Goal: Information Seeking & Learning: Learn about a topic

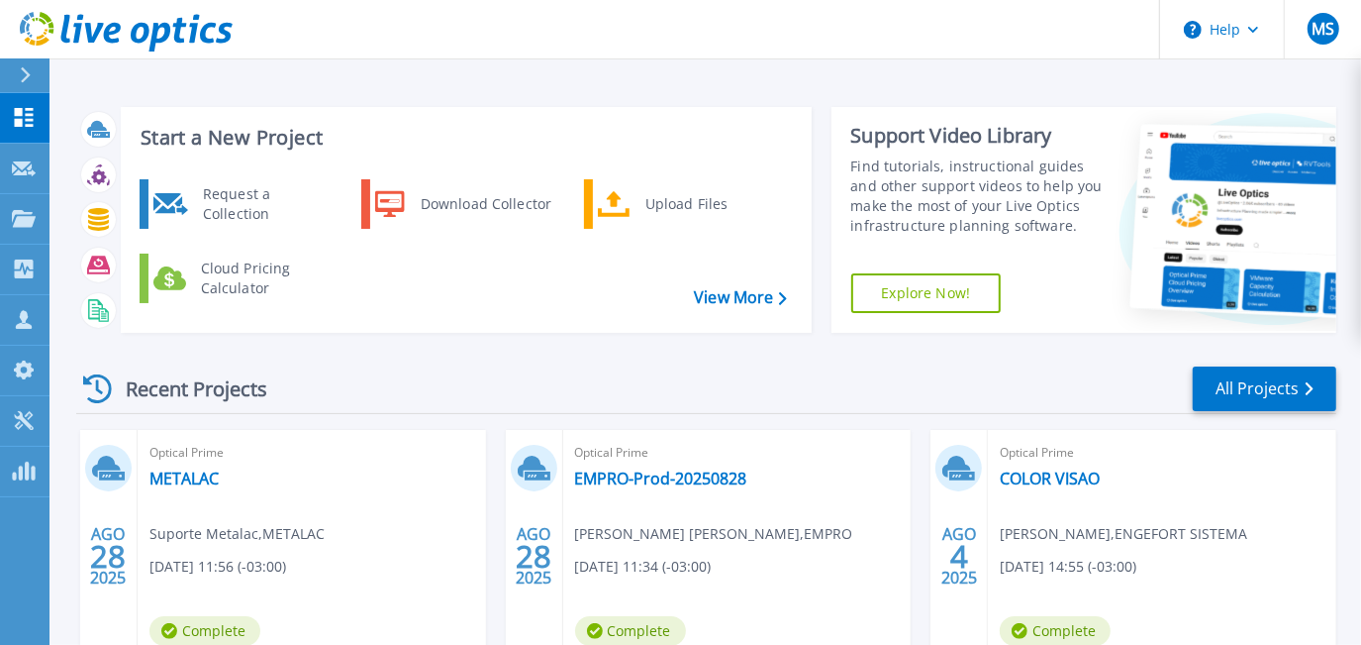
scroll to position [269, 0]
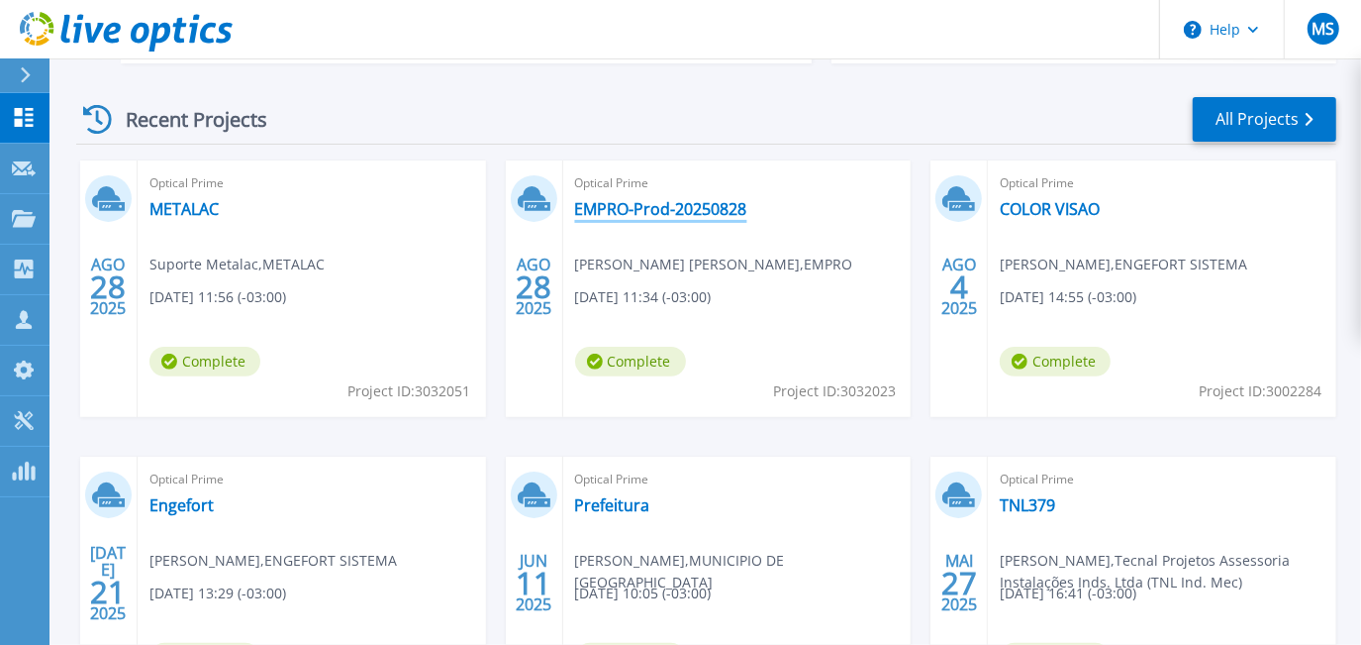
click at [634, 204] on link "EMPRO-Prod-20250828" at bounding box center [661, 209] width 172 height 20
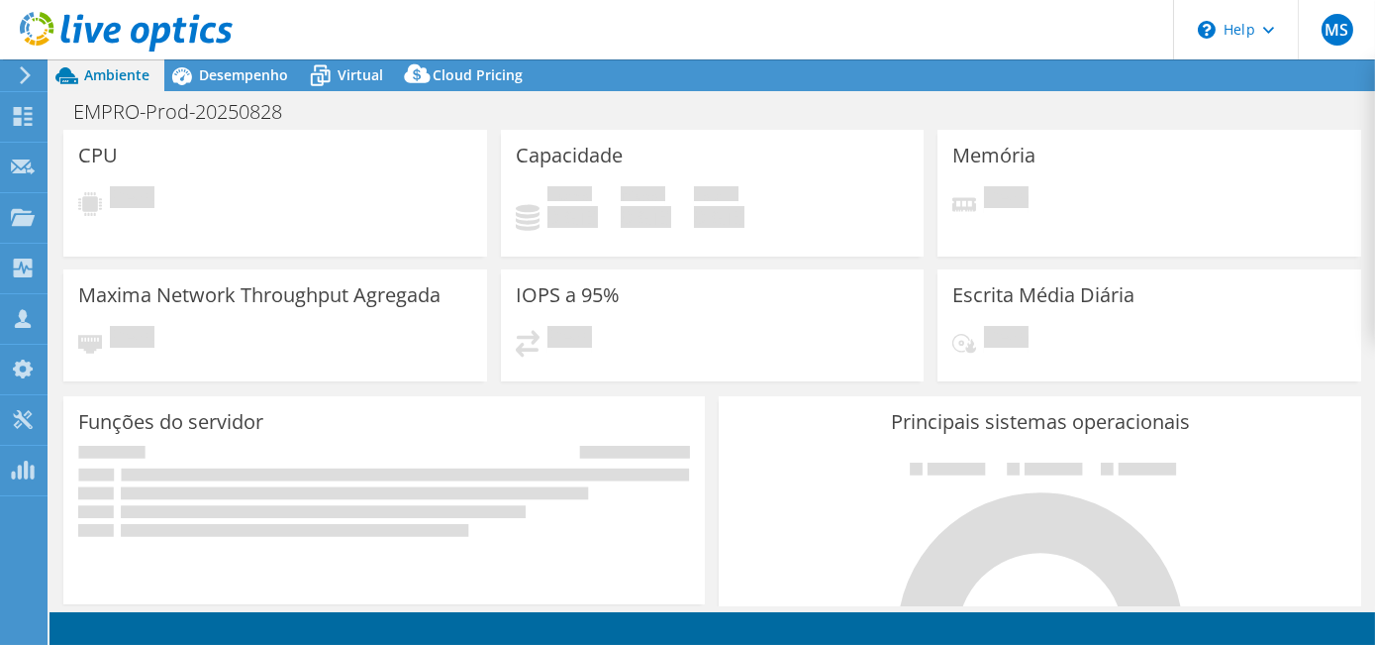
select select "USD"
select select "SouthAmerica"
select select "BRL"
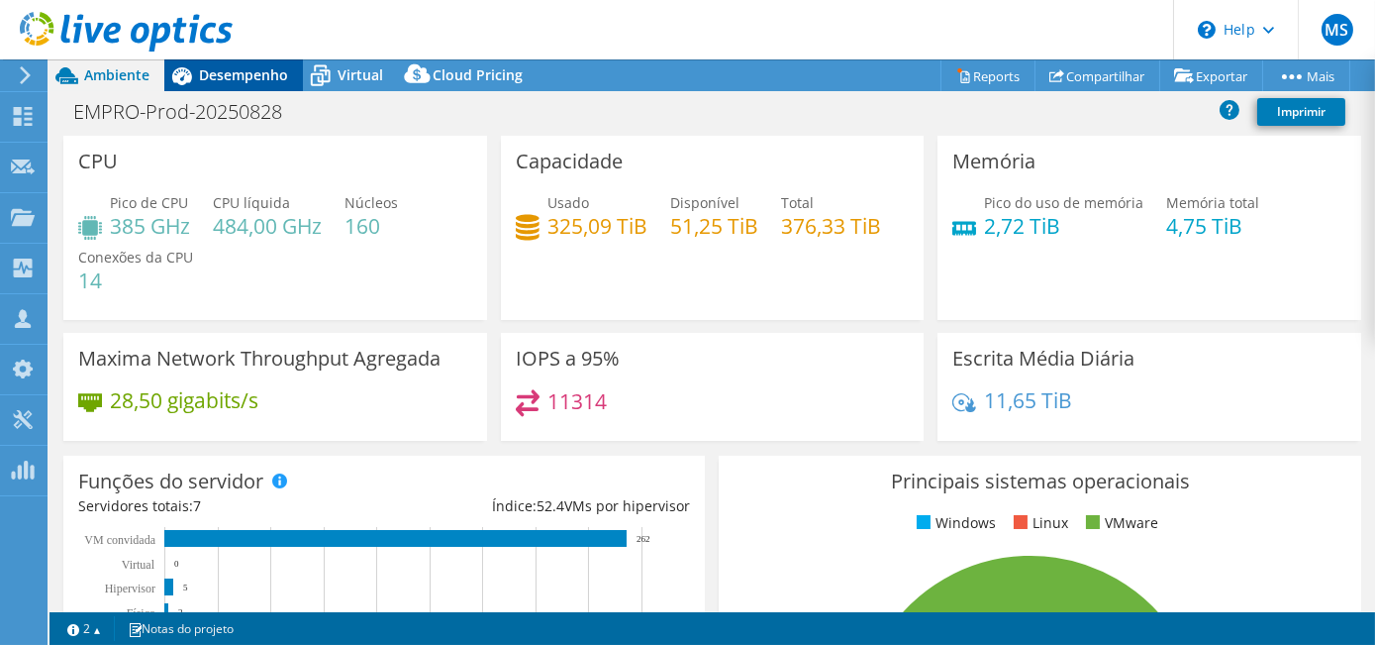
click at [255, 71] on span "Desempenho" at bounding box center [243, 74] width 89 height 19
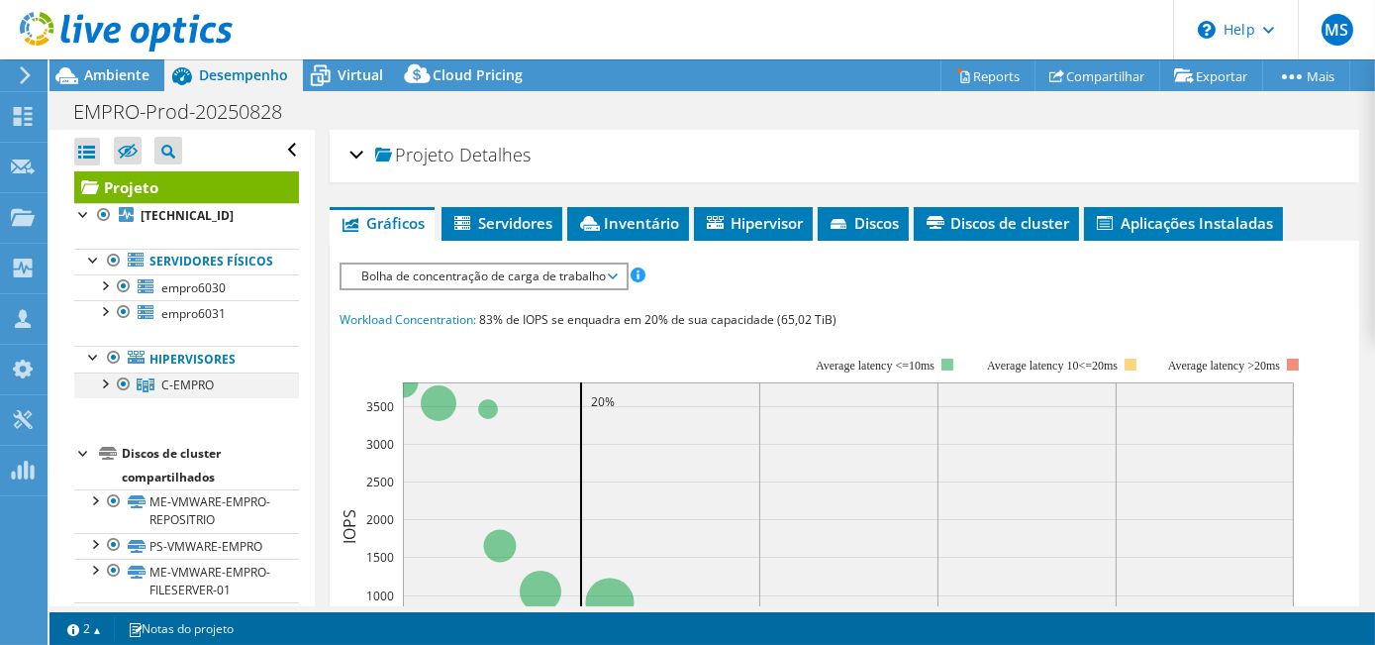
click at [103, 392] on div at bounding box center [104, 382] width 20 height 20
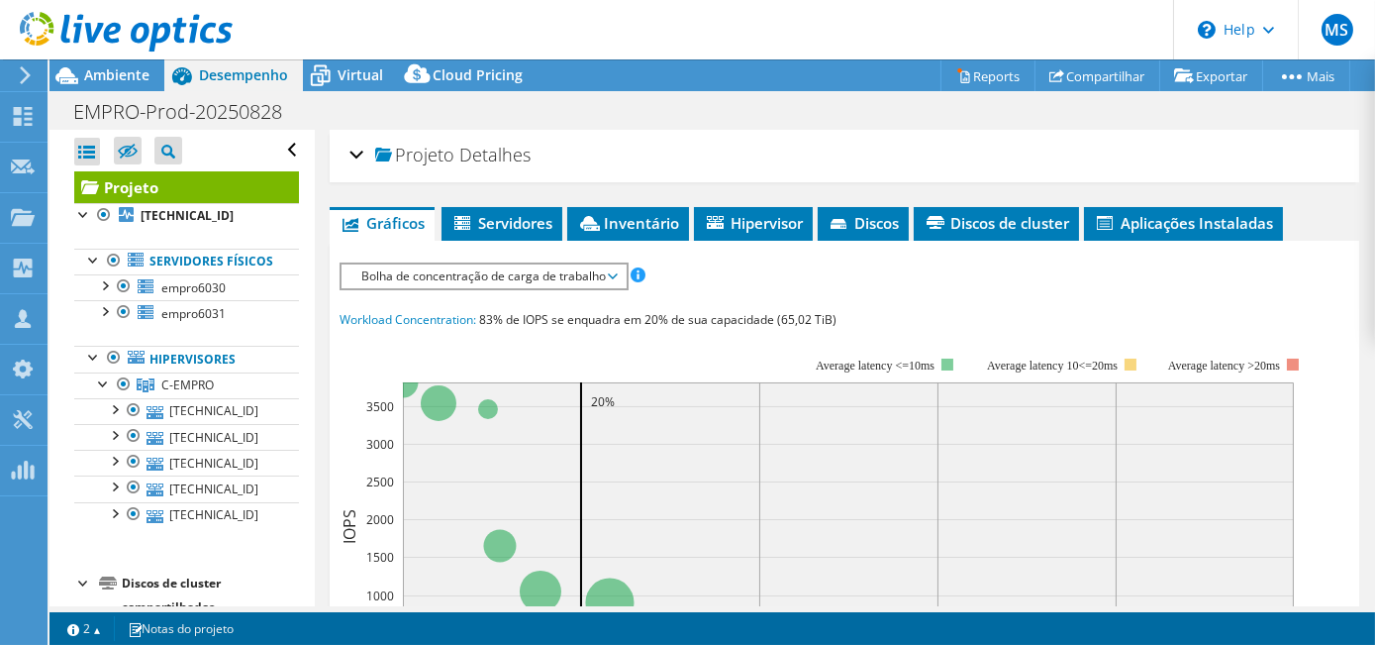
click at [620, 277] on span "Bolha de concentração de carga de trabalho" at bounding box center [484, 276] width 284 height 24
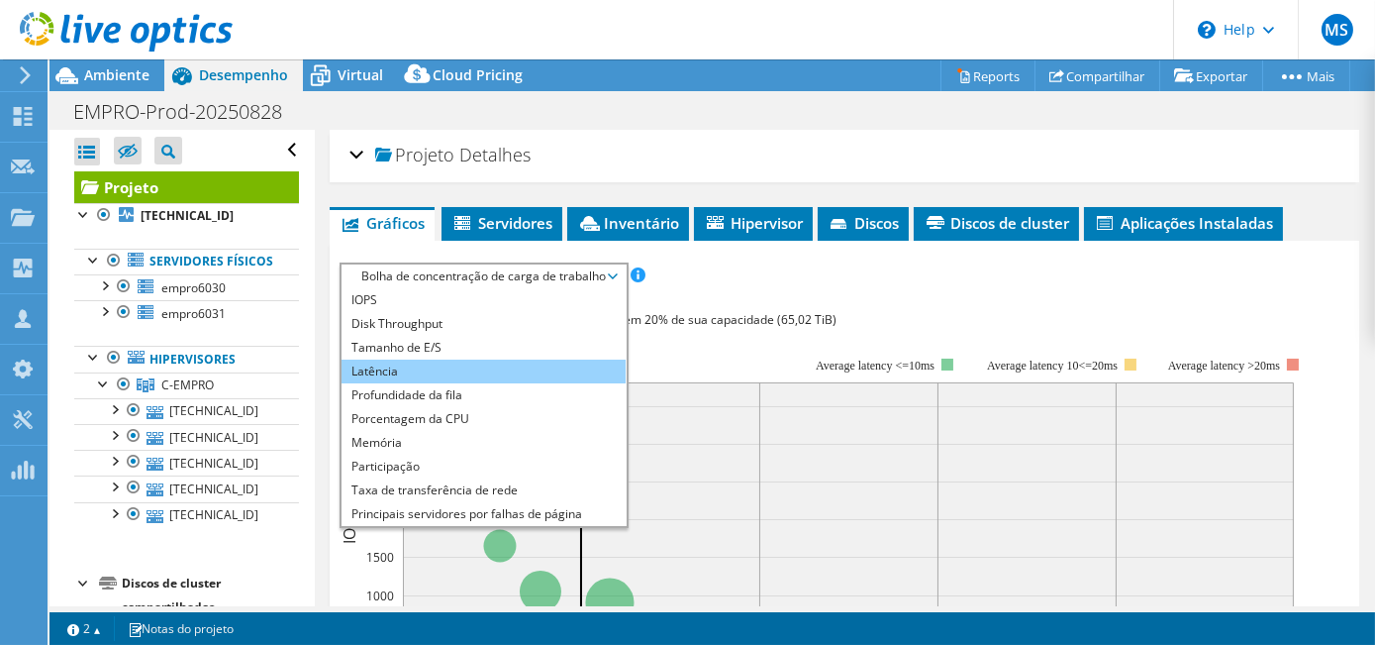
click at [427, 379] on li "Latência" at bounding box center [484, 371] width 284 height 24
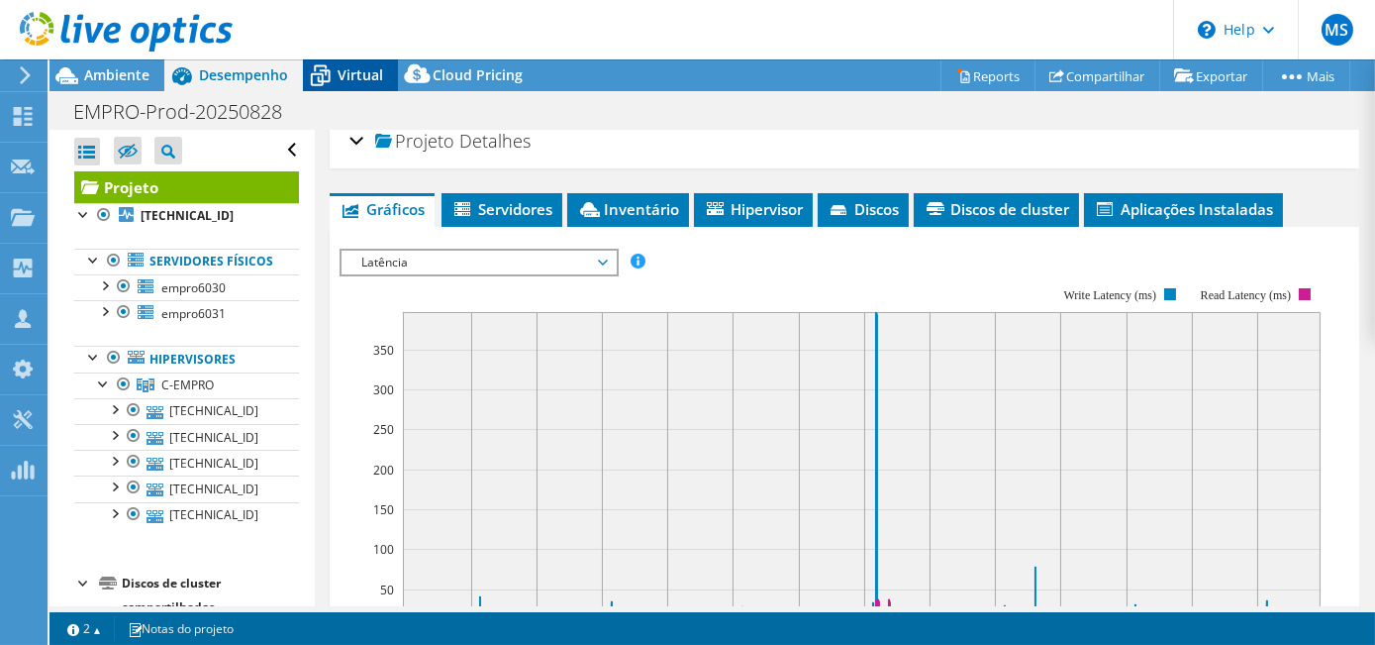
click at [358, 75] on span "Virtual" at bounding box center [361, 74] width 46 height 19
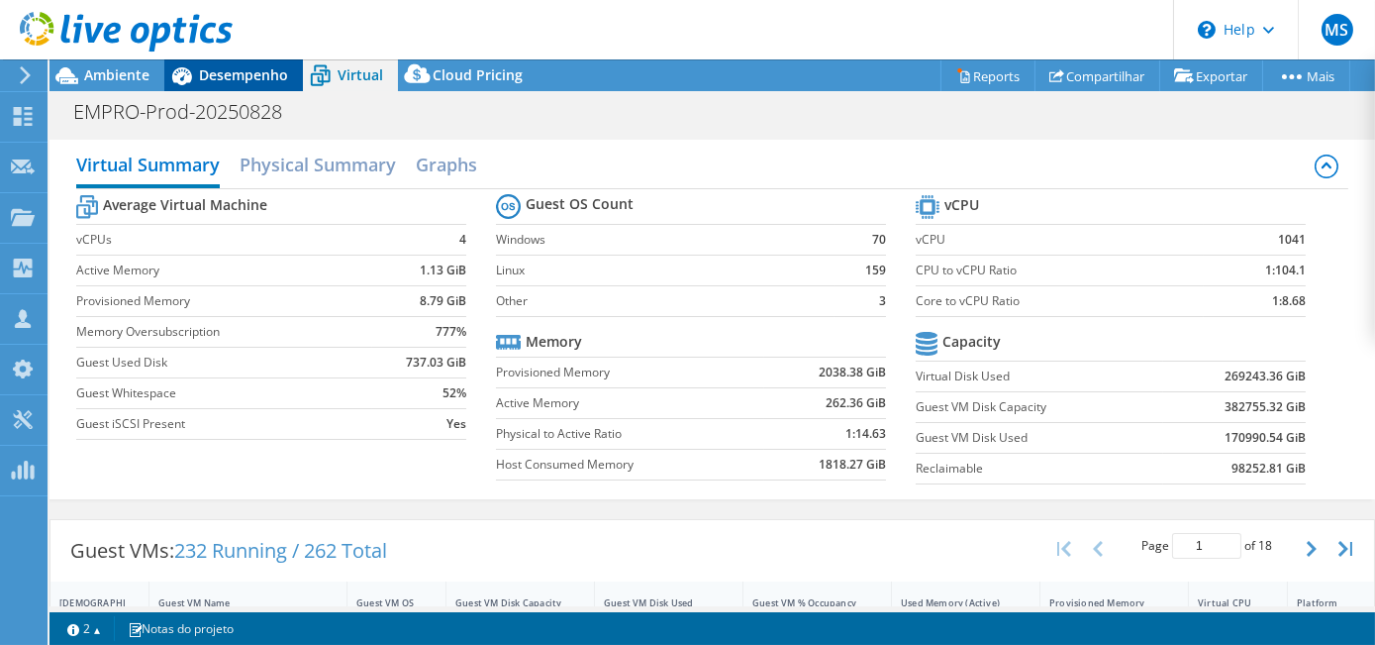
click at [266, 80] on span "Desempenho" at bounding box center [243, 74] width 89 height 19
